Goal: Task Accomplishment & Management: Complete application form

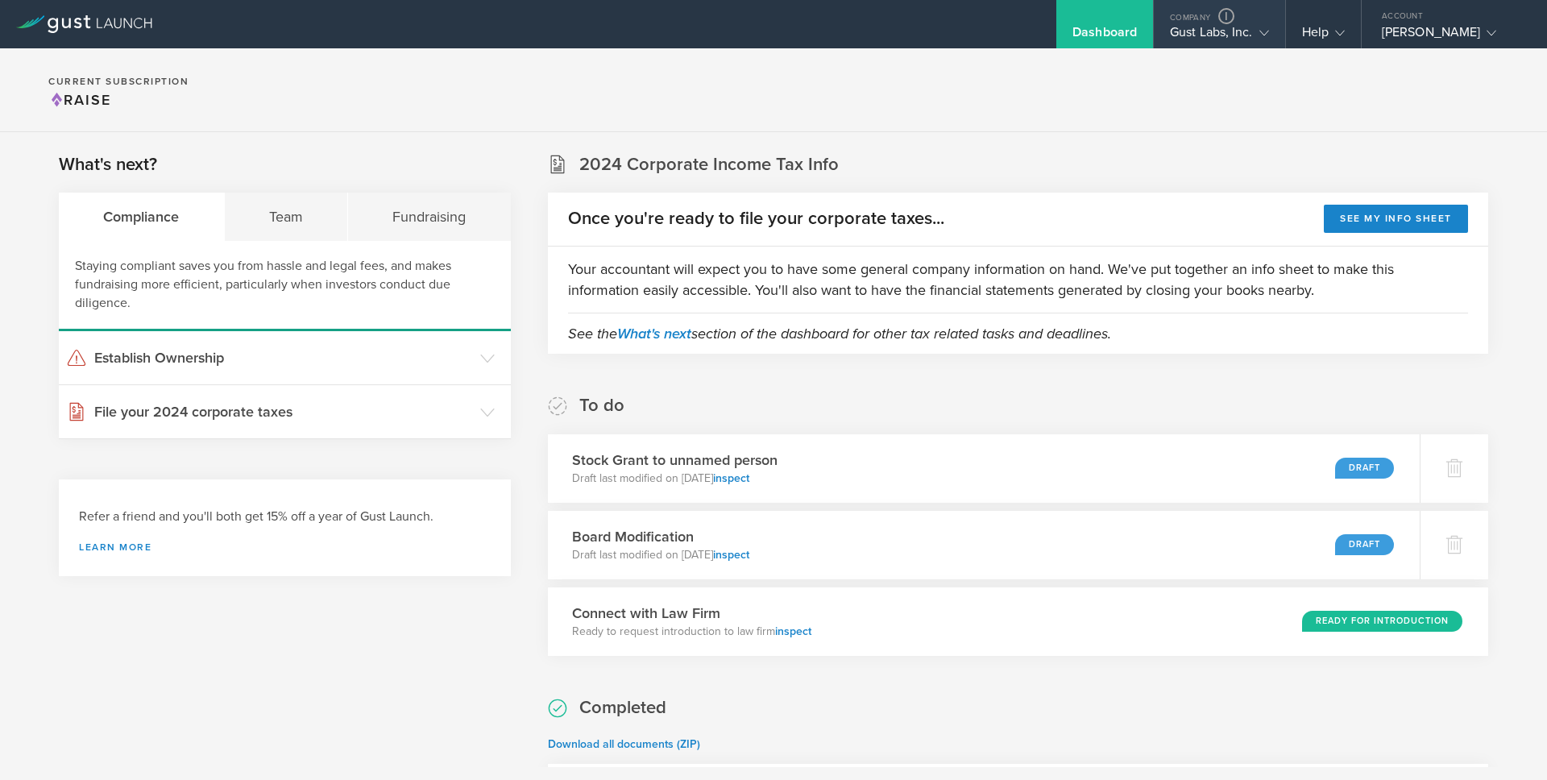
click at [1194, 31] on div "Gust Labs, Inc." at bounding box center [1219, 36] width 99 height 24
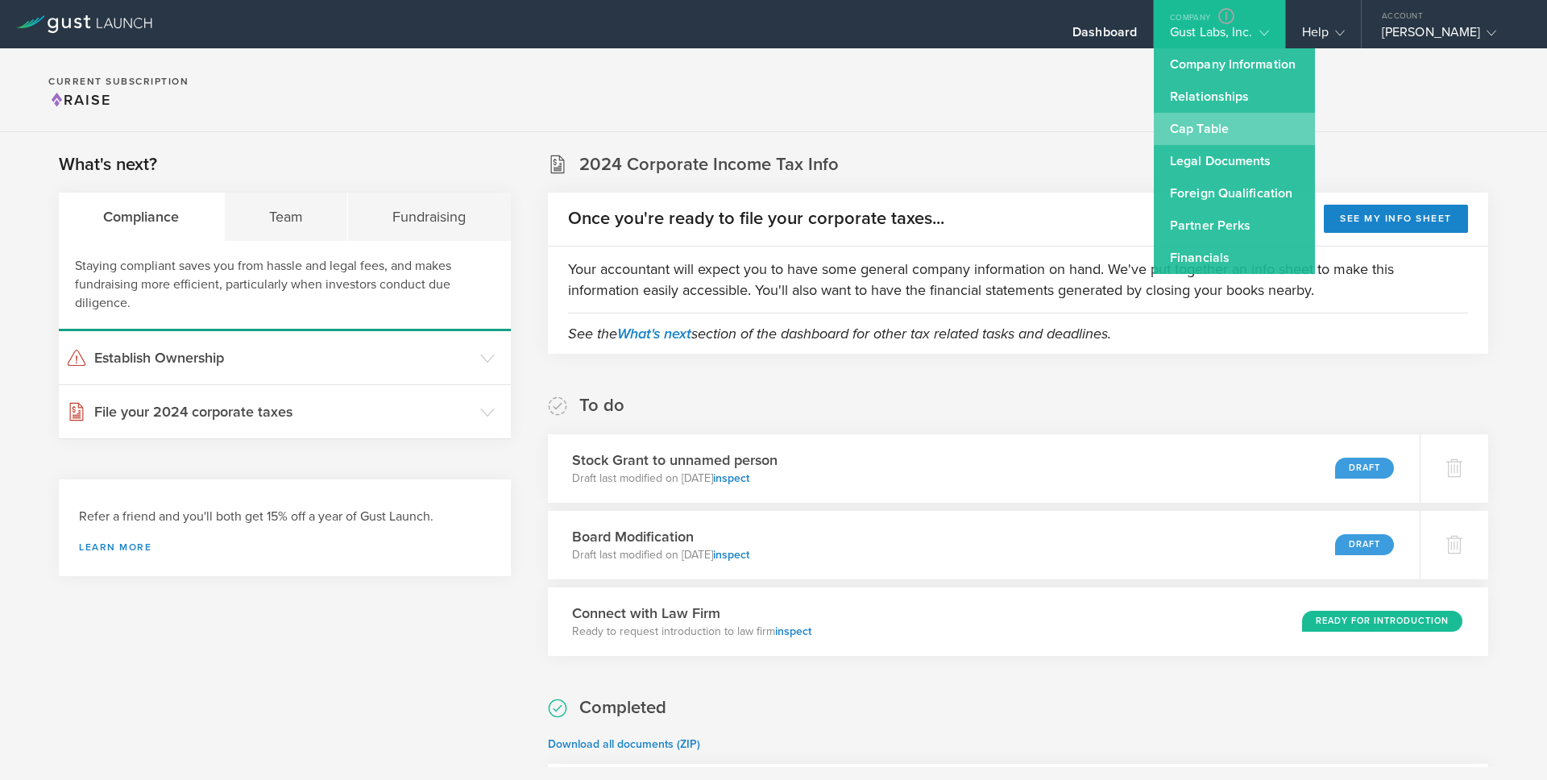
click at [1191, 130] on link "Cap Table" at bounding box center [1234, 129] width 161 height 32
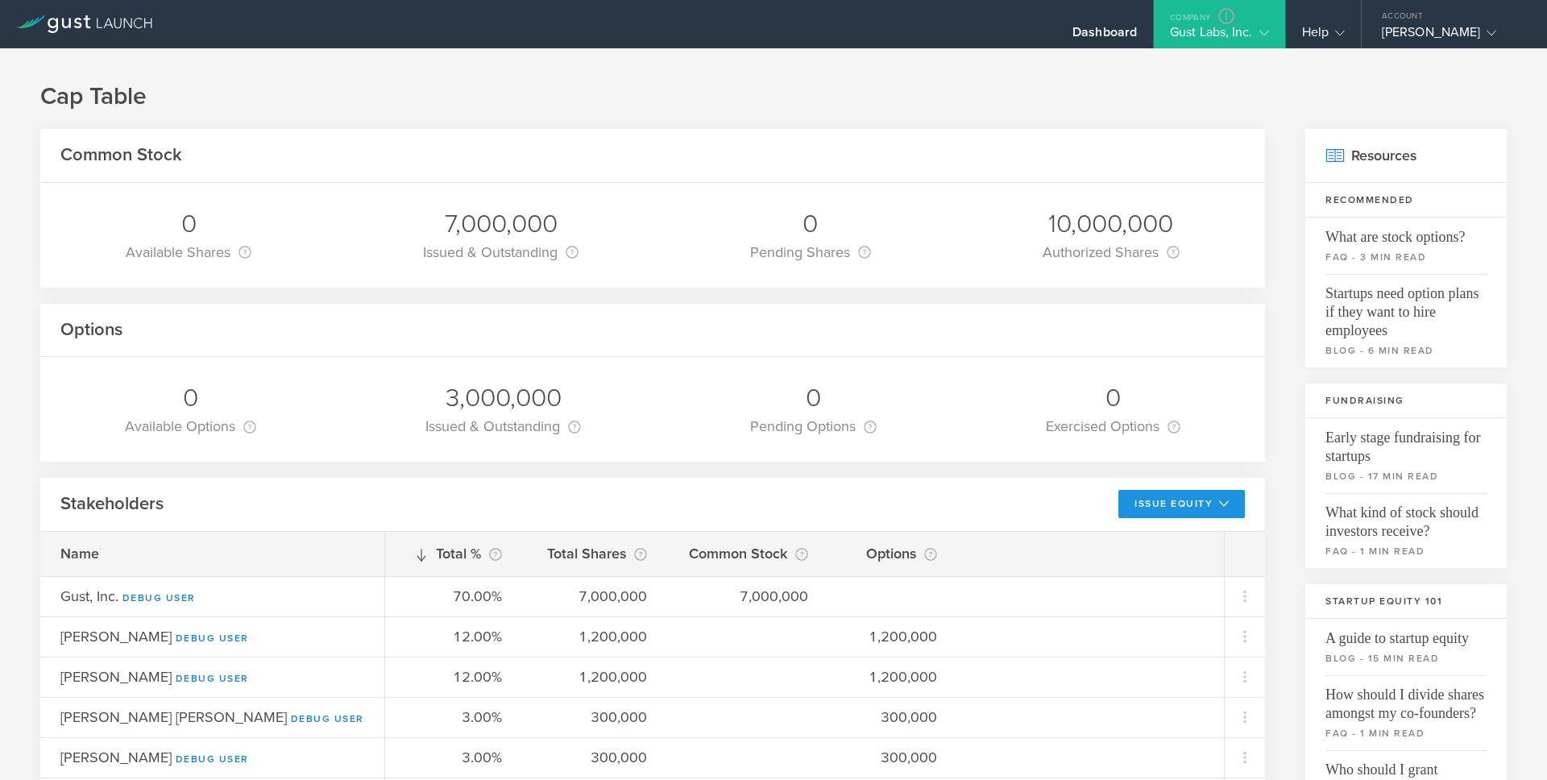
click at [1186, 508] on button "Issue Equity" at bounding box center [1181, 504] width 126 height 28
click at [1162, 576] on li "Grant Common Stock" at bounding box center [1168, 571] width 139 height 31
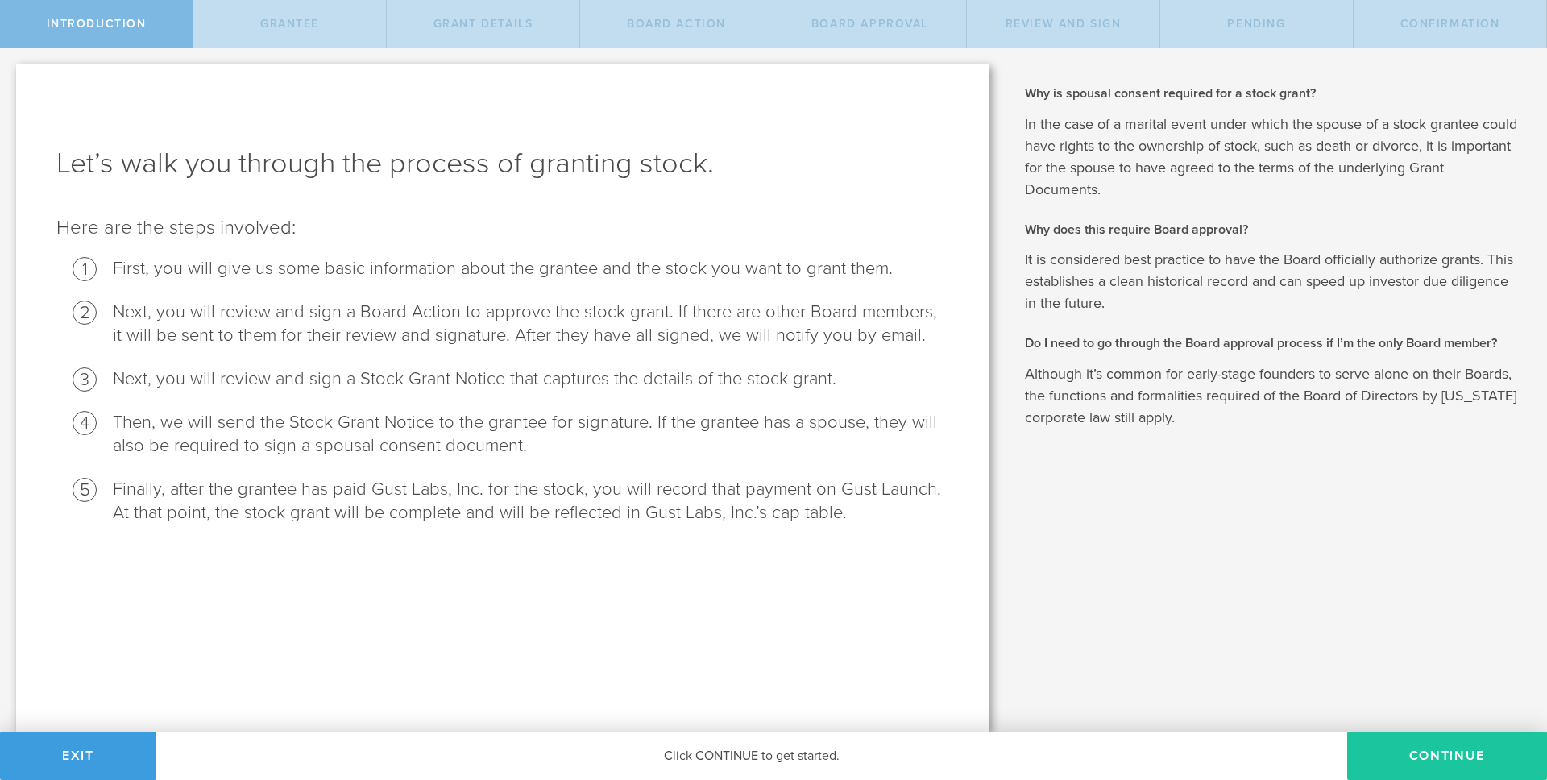
click at [1427, 755] on button "Continue" at bounding box center [1447, 755] width 200 height 48
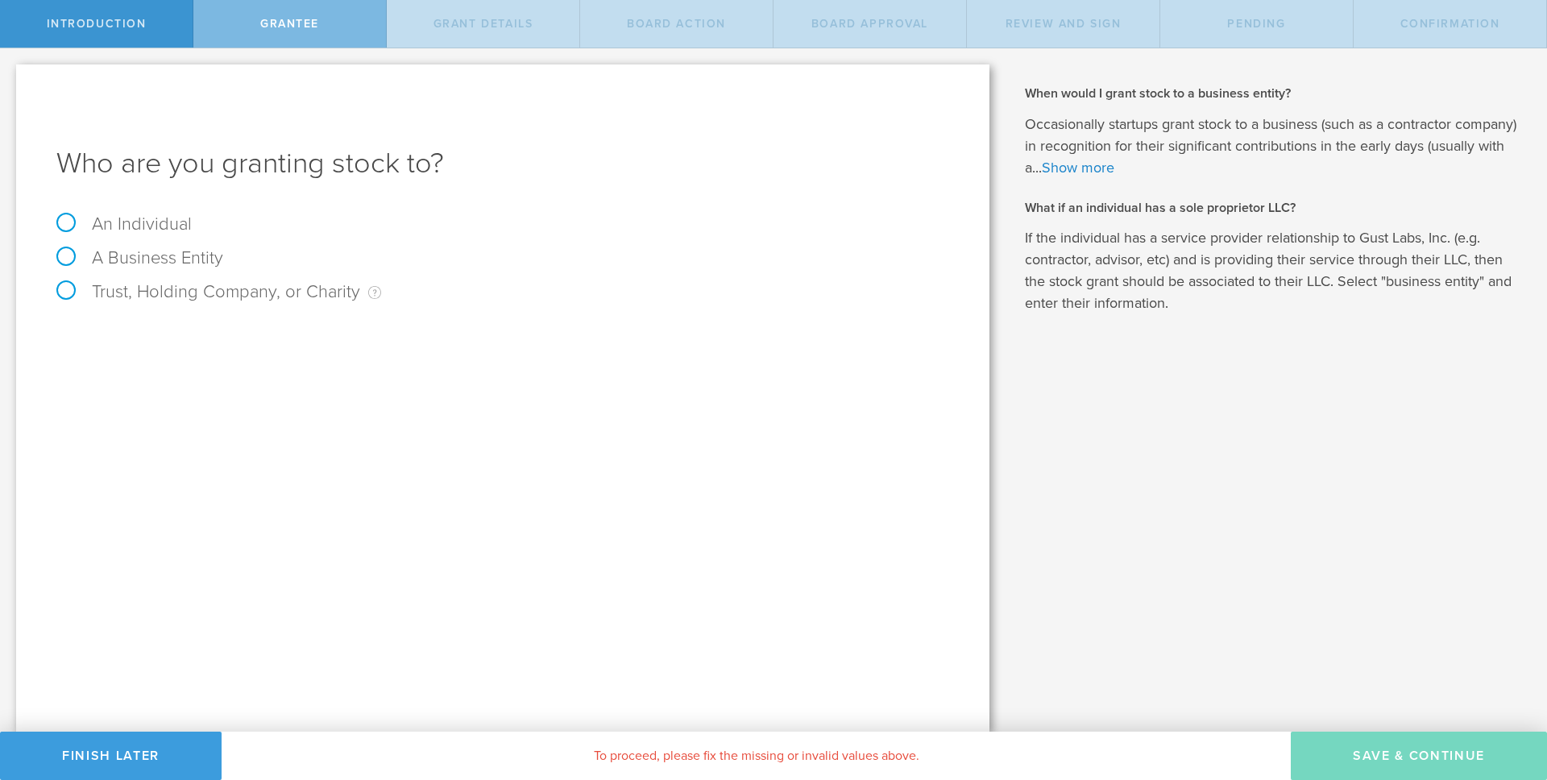
click at [65, 296] on label "Trust, Holding Company, or Charity An individual that has a service provider re…" at bounding box center [218, 291] width 325 height 21
click at [10, 74] on input "Trust, Holding Company, or Charity An individual that has a service provider re…" at bounding box center [5, 61] width 10 height 26
radio input "true"
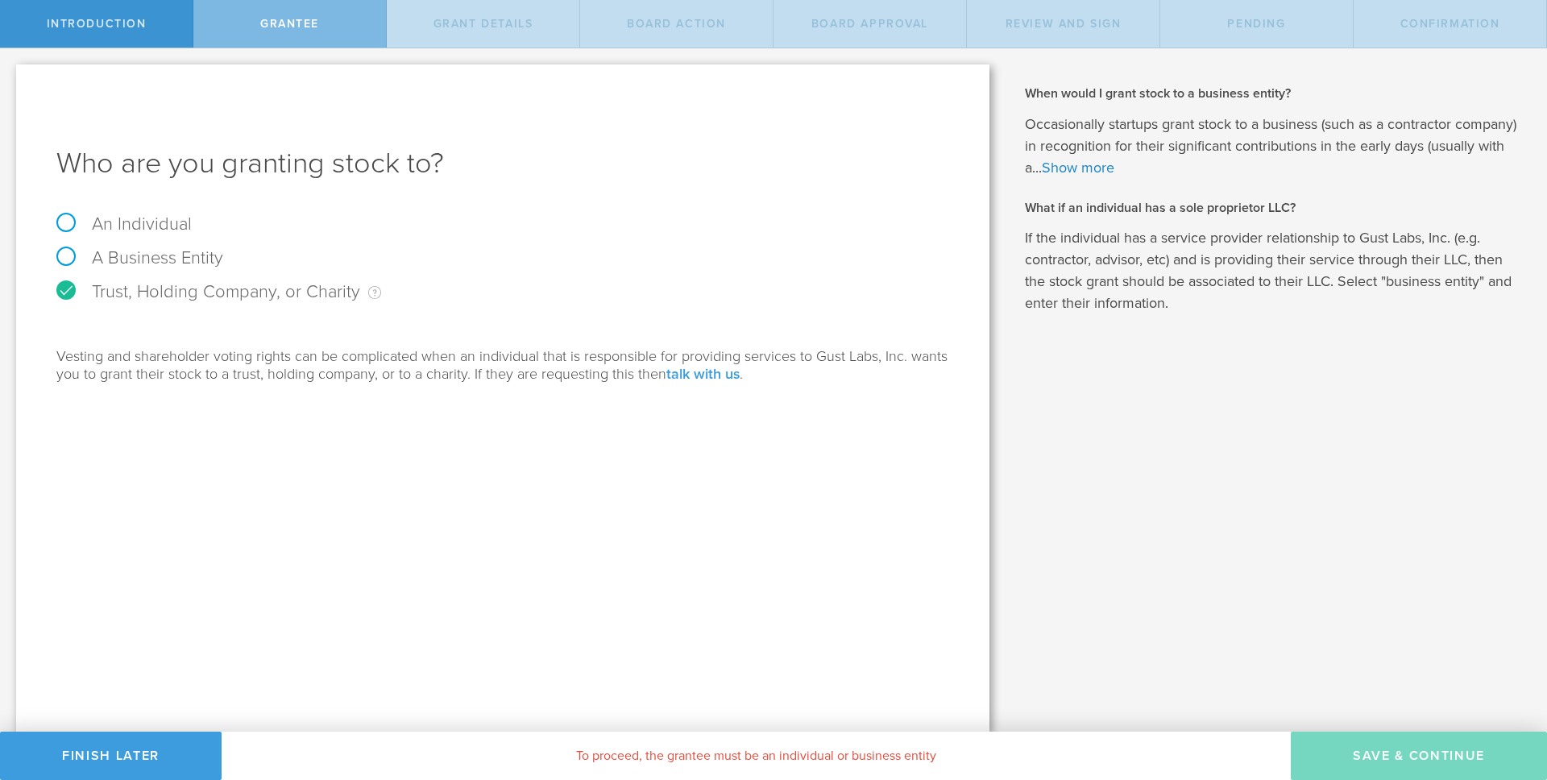
click at [702, 373] on link "talk with us" at bounding box center [702, 374] width 73 height 18
click at [702, 375] on link "talk with us" at bounding box center [702, 374] width 73 height 18
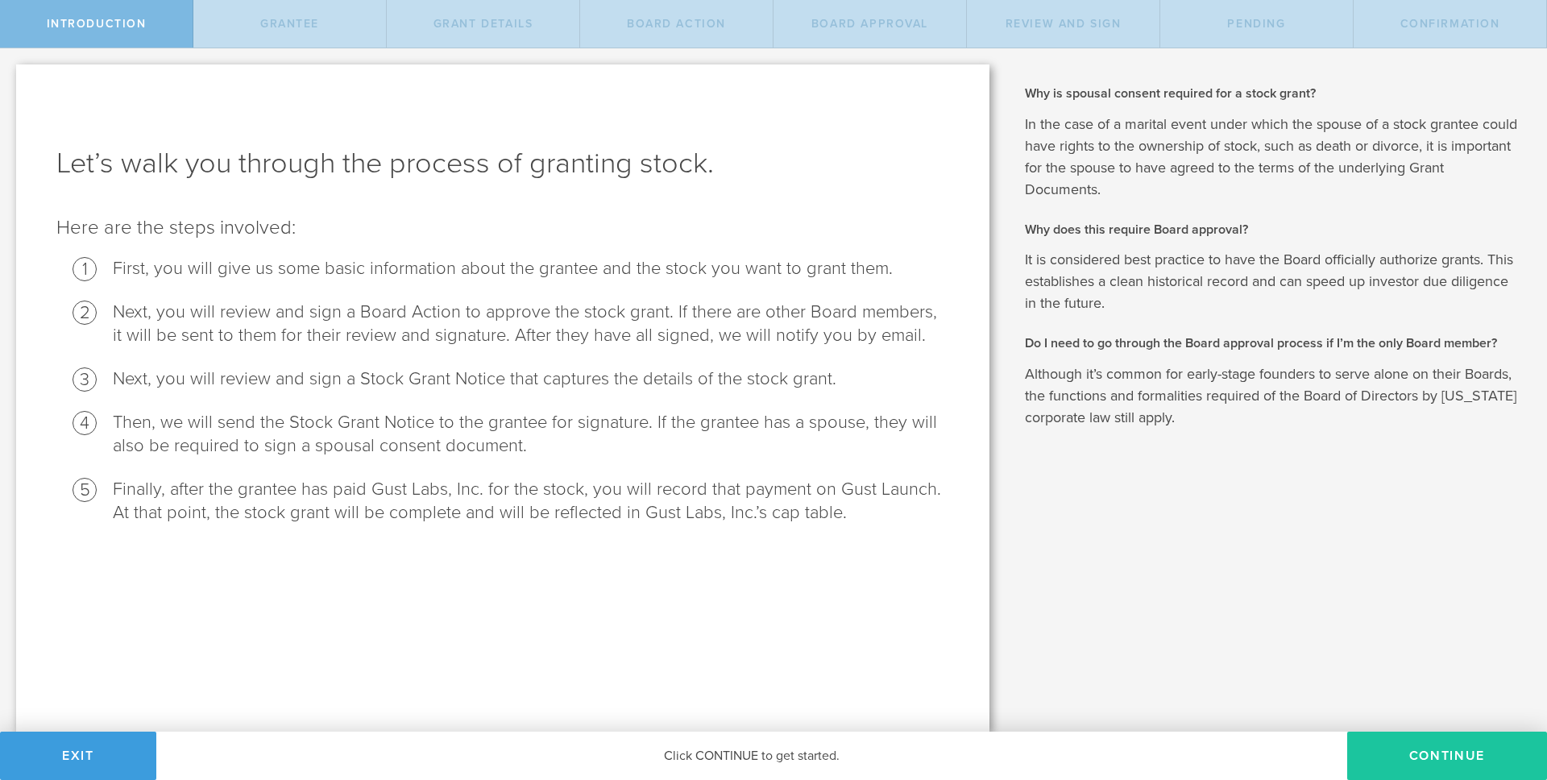
click at [1444, 758] on button "Continue" at bounding box center [1447, 755] width 200 height 48
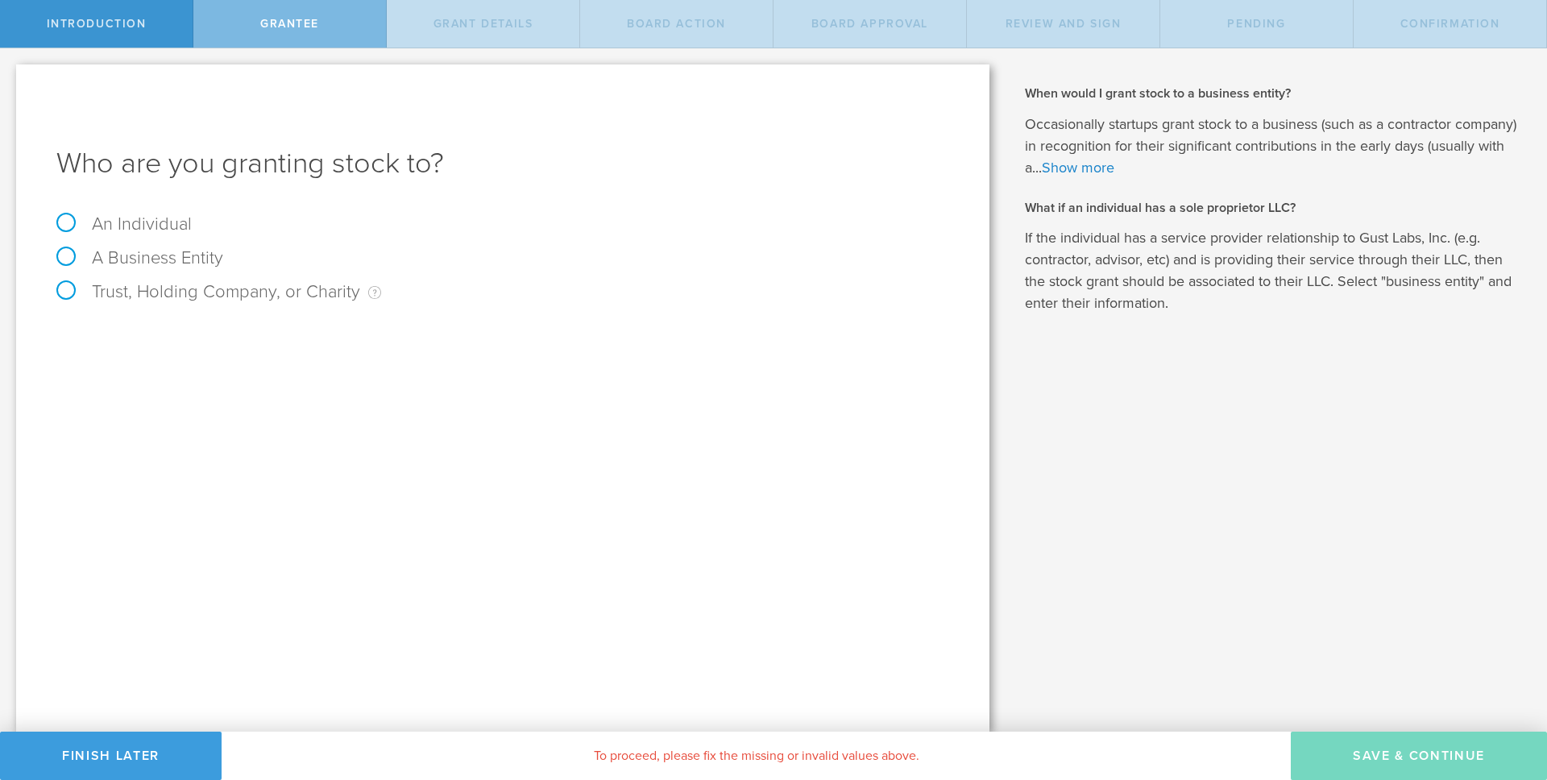
click at [249, 289] on label "Trust, Holding Company, or Charity An individual that has a service provider re…" at bounding box center [218, 291] width 325 height 21
click at [10, 74] on input "Trust, Holding Company, or Charity An individual that has a service provider re…" at bounding box center [5, 61] width 10 height 26
radio input "true"
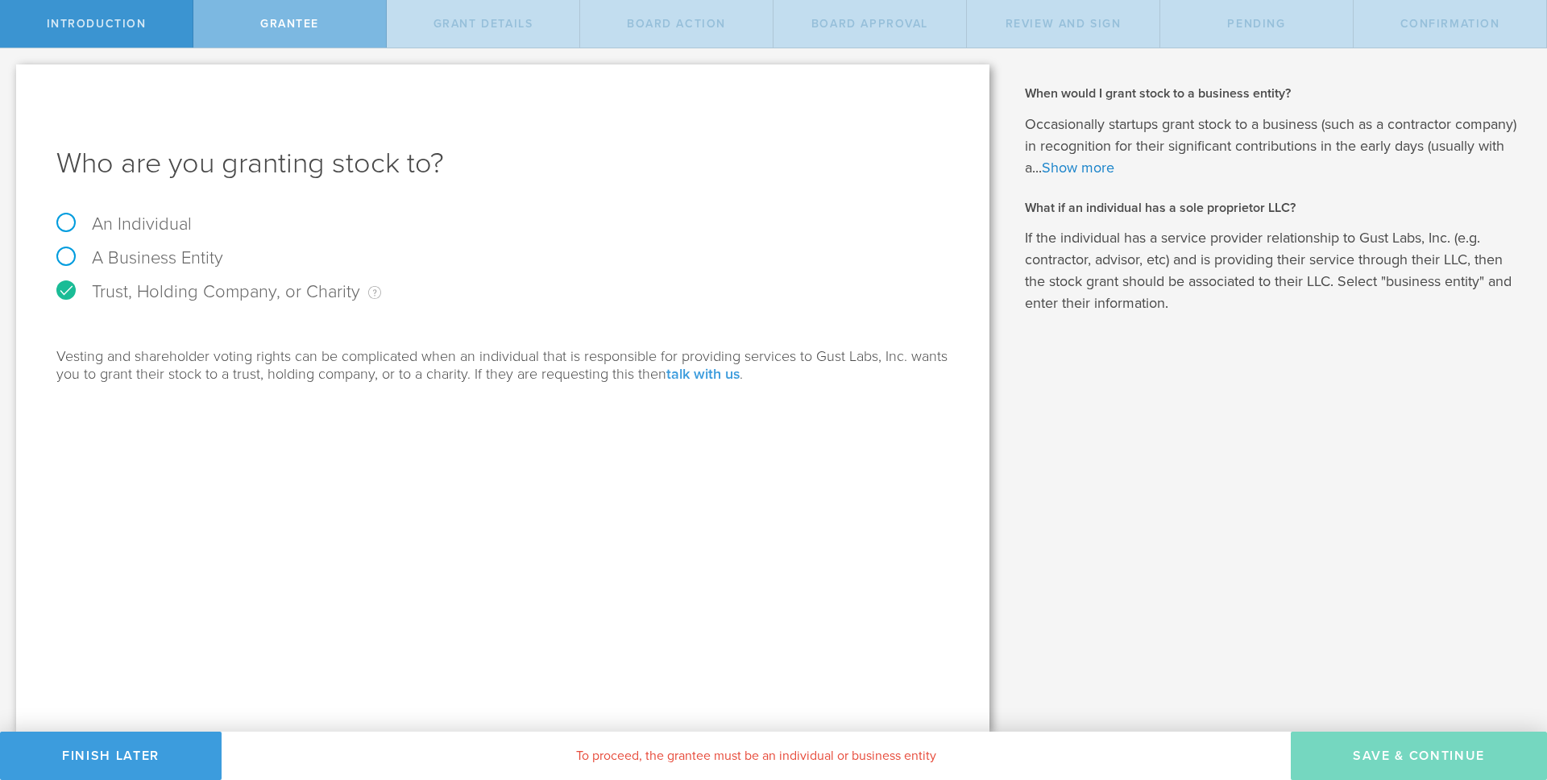
click at [706, 376] on link "talk with us" at bounding box center [702, 374] width 73 height 18
click at [109, 757] on button "Finish Later" at bounding box center [111, 755] width 222 height 48
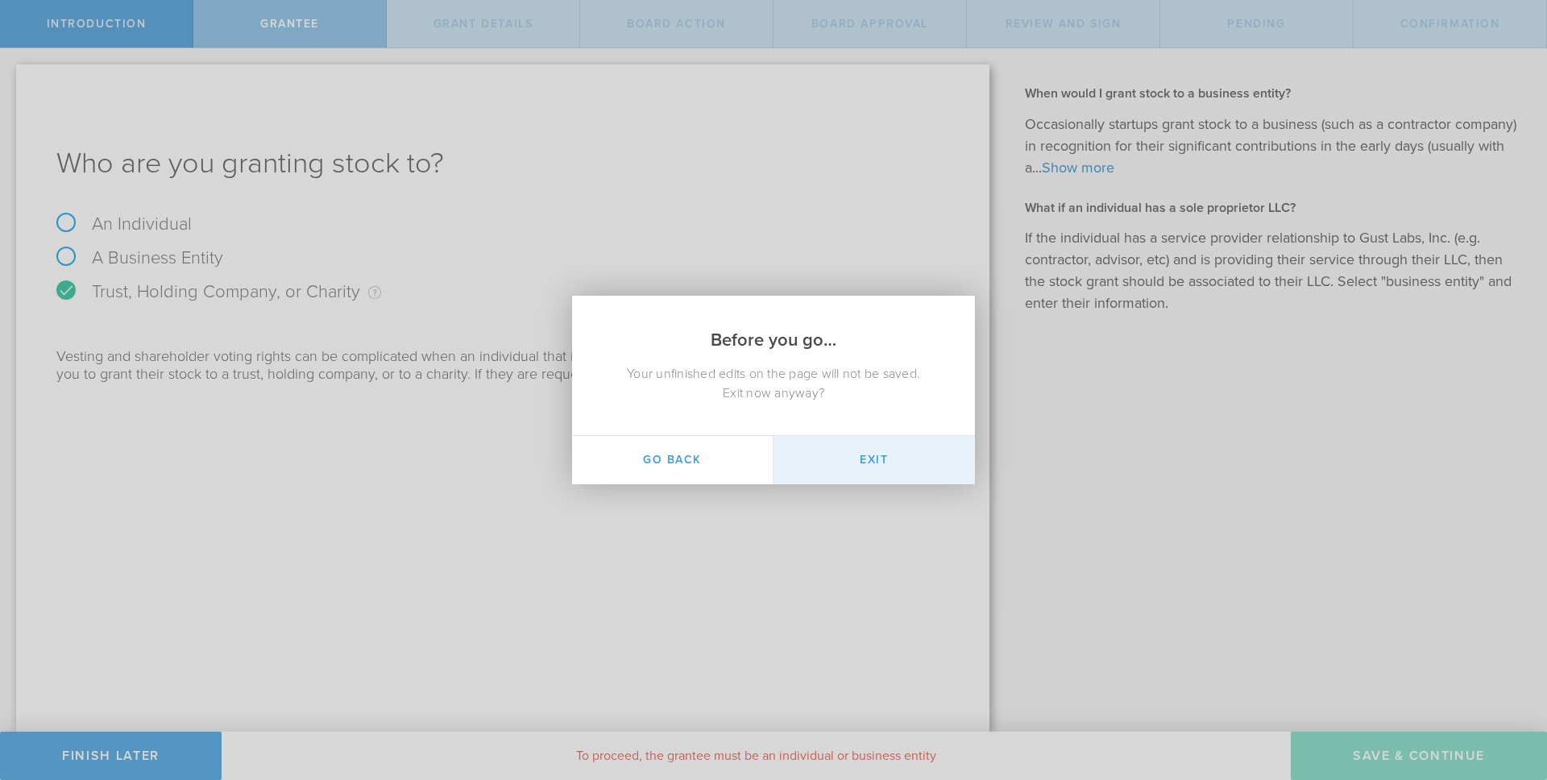
click at [877, 462] on button "Exit" at bounding box center [873, 460] width 201 height 48
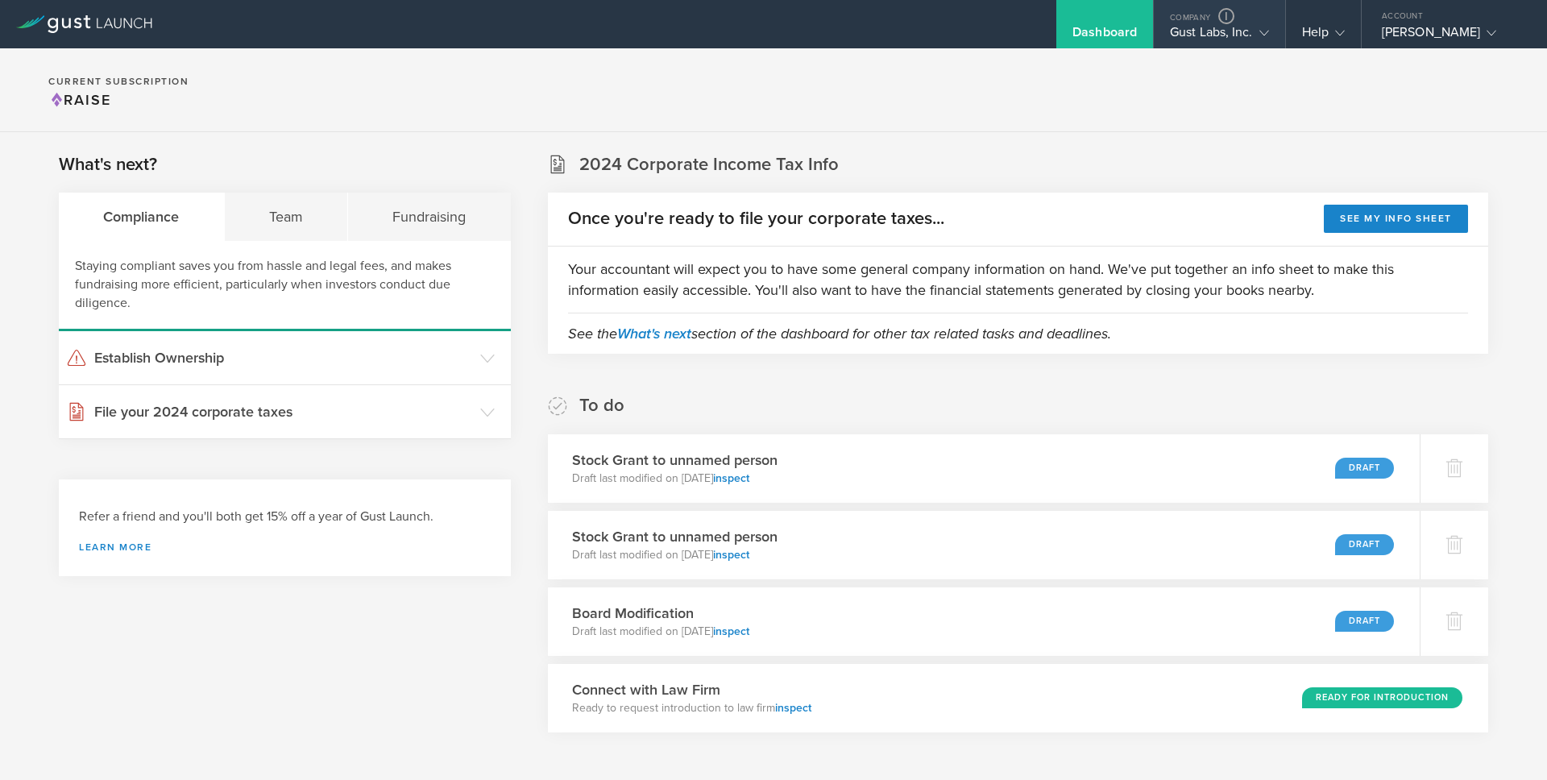
click at [1187, 28] on div "Gust Labs, Inc." at bounding box center [1219, 36] width 99 height 24
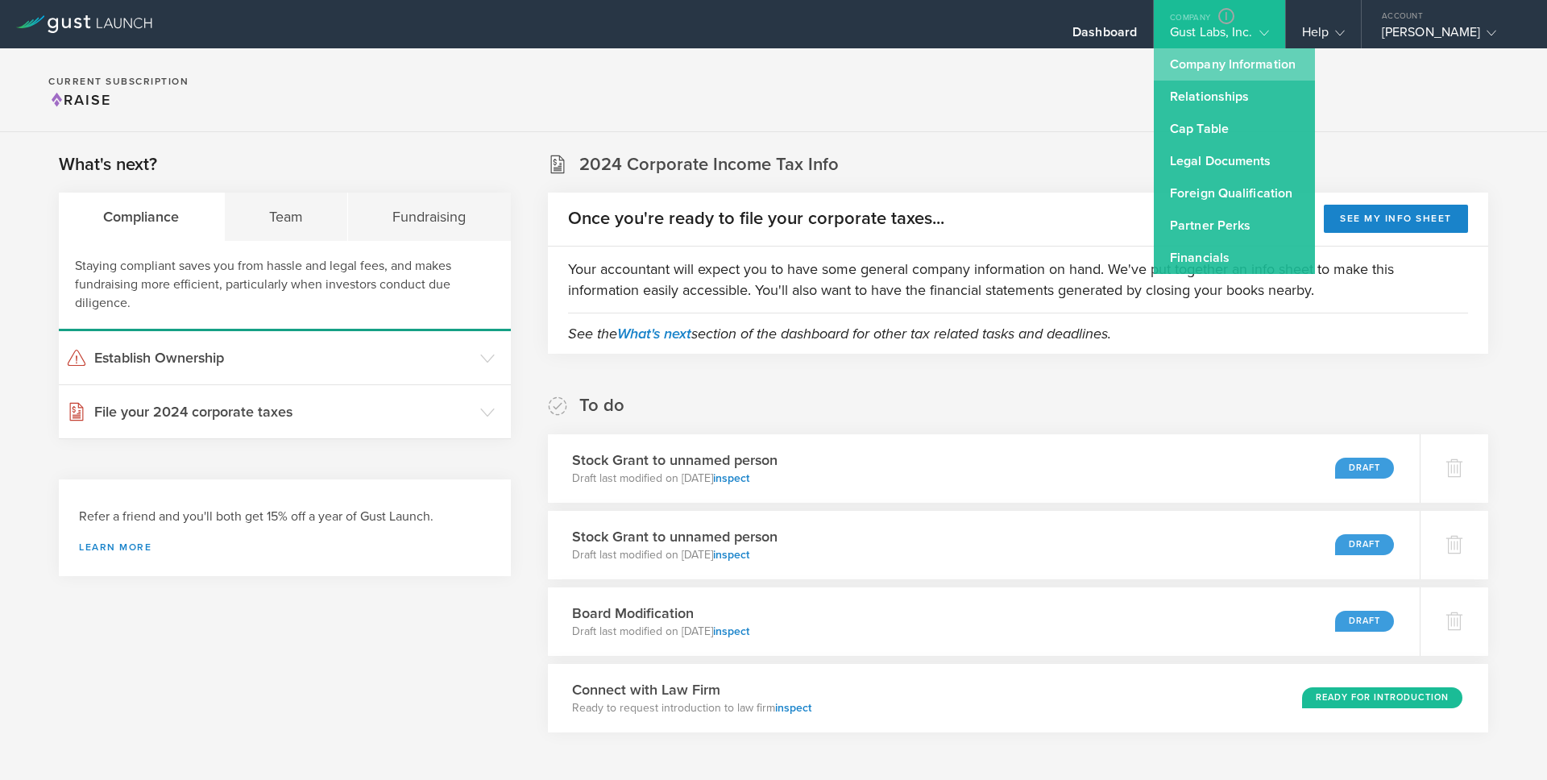
click at [1189, 63] on link "Company Information" at bounding box center [1234, 64] width 161 height 32
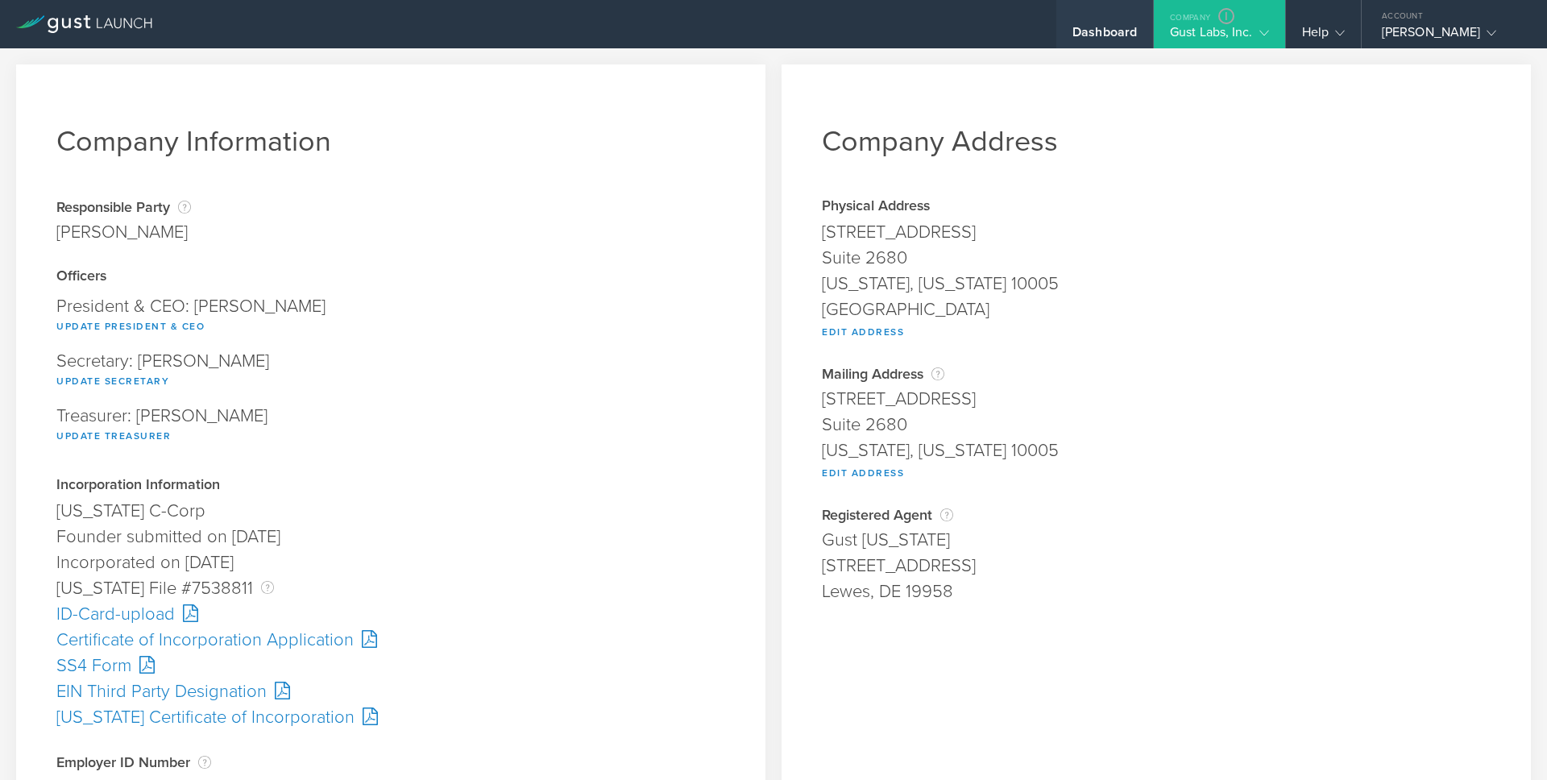
click at [1099, 35] on div "Dashboard" at bounding box center [1104, 36] width 64 height 24
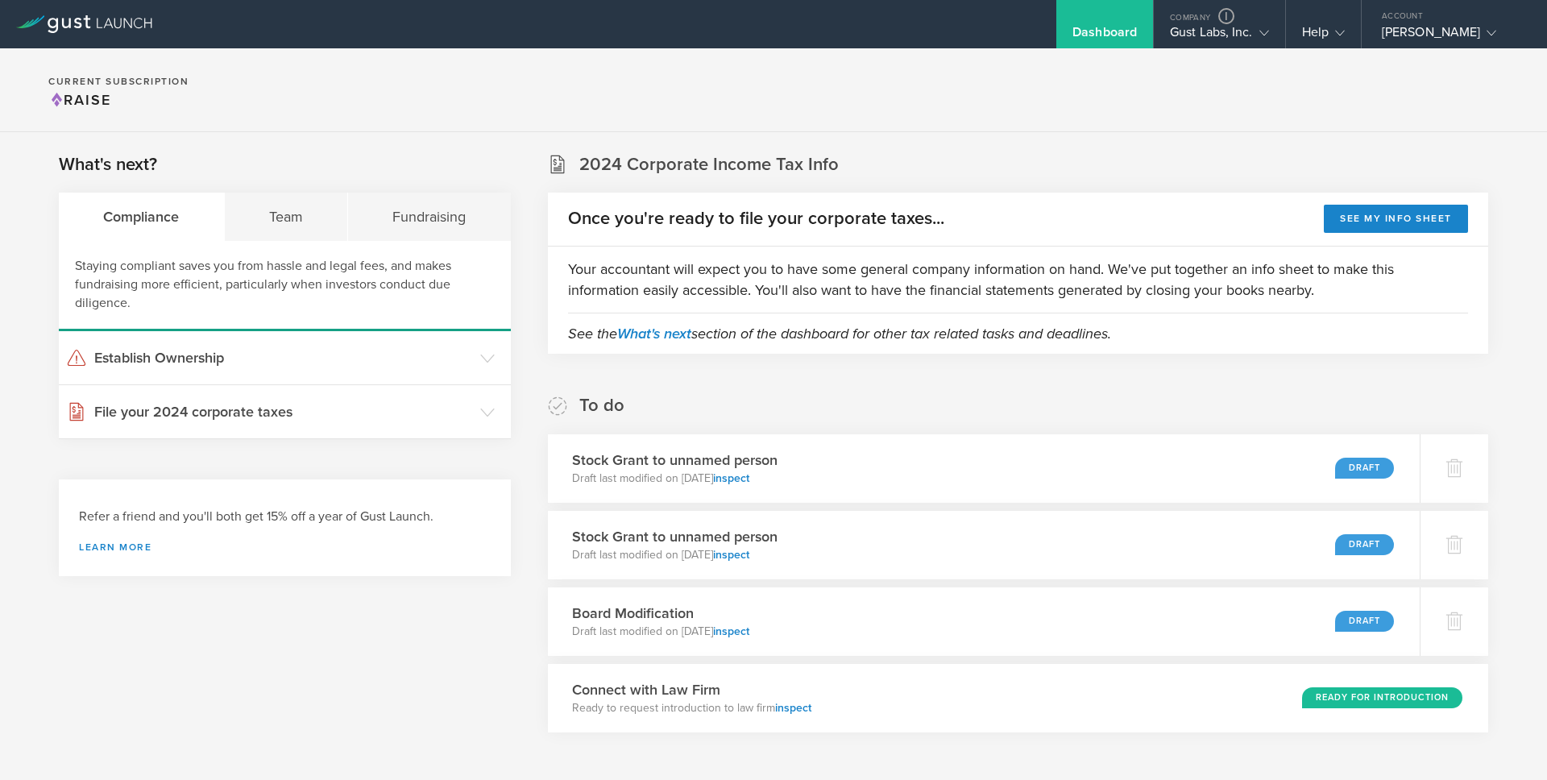
click at [992, 82] on section "Current Subscription Raise" at bounding box center [773, 90] width 1547 height 84
